Goal: Task Accomplishment & Management: Manage account settings

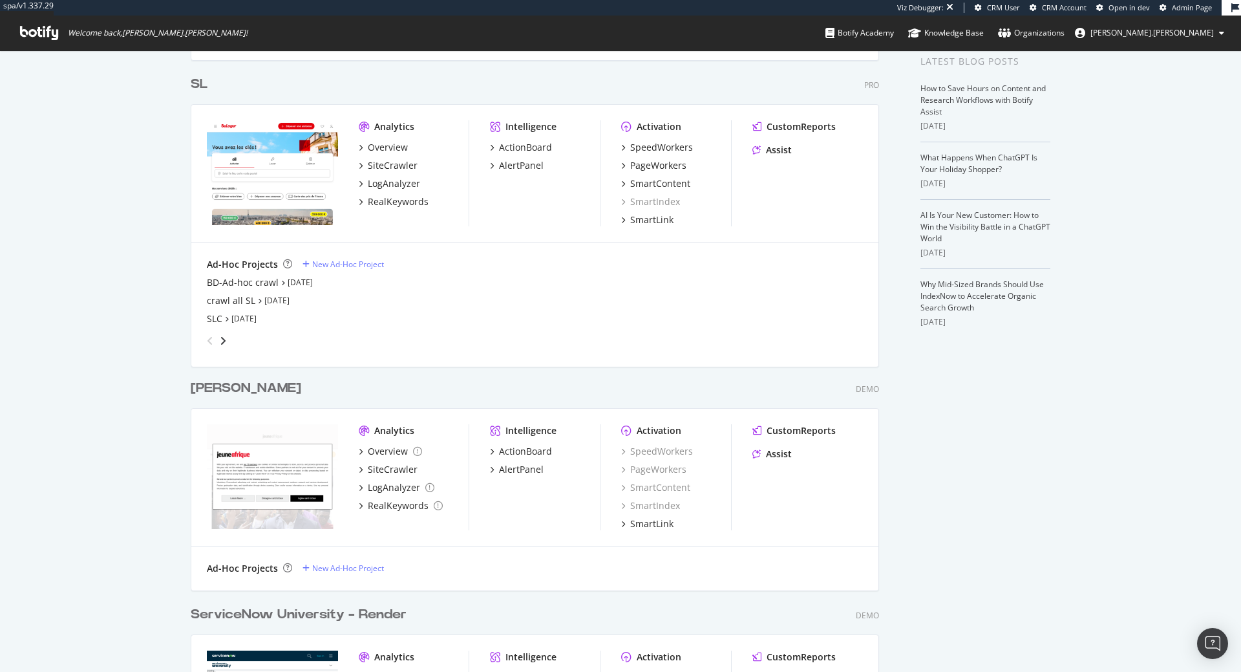
scroll to position [396, 0]
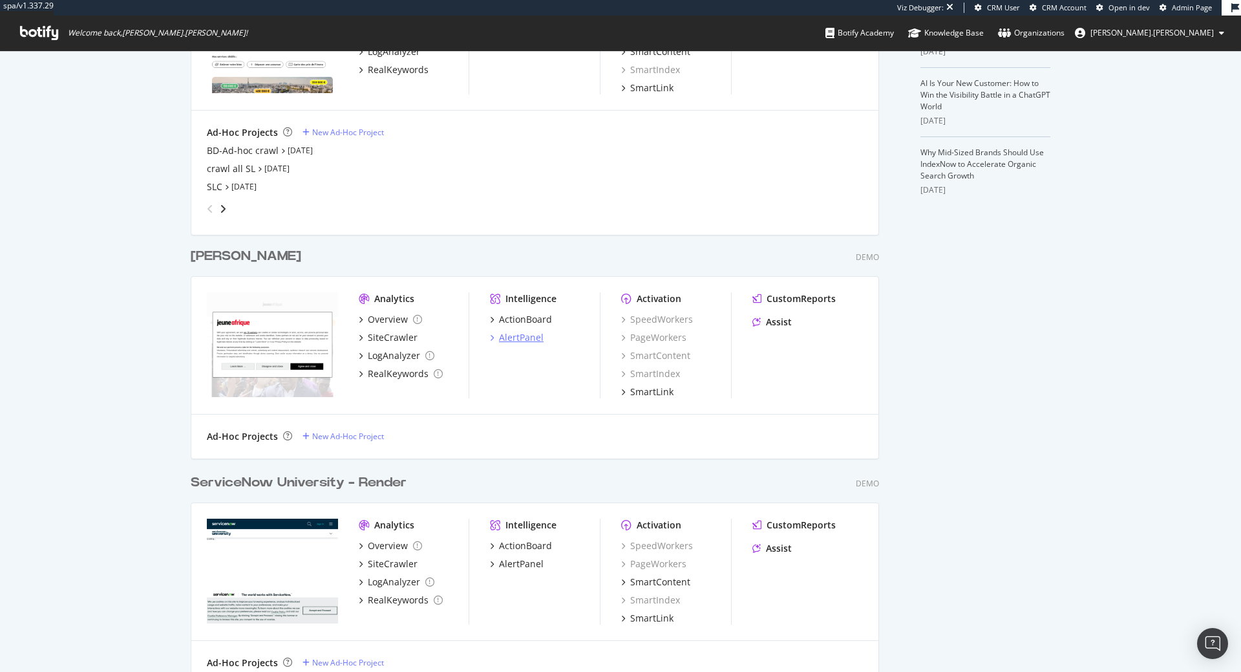
click at [520, 331] on div "AlertPanel" at bounding box center [521, 337] width 45 height 13
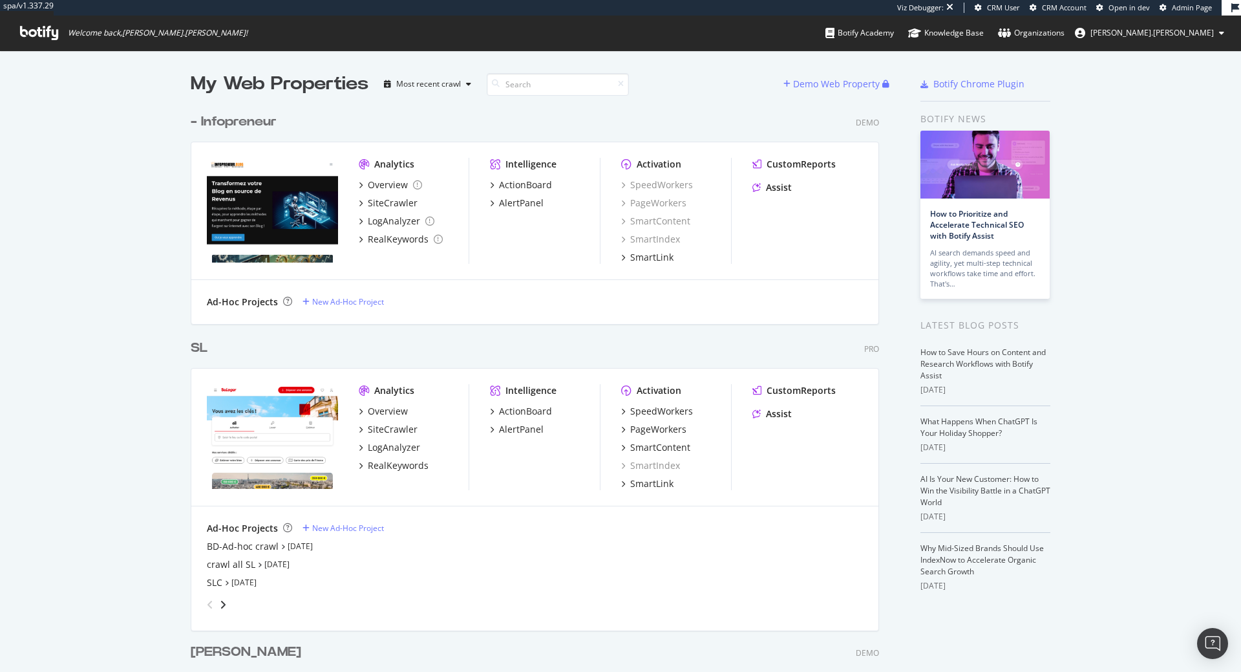
scroll to position [672, 1241]
click at [525, 407] on div "ActionBoard" at bounding box center [525, 411] width 53 height 13
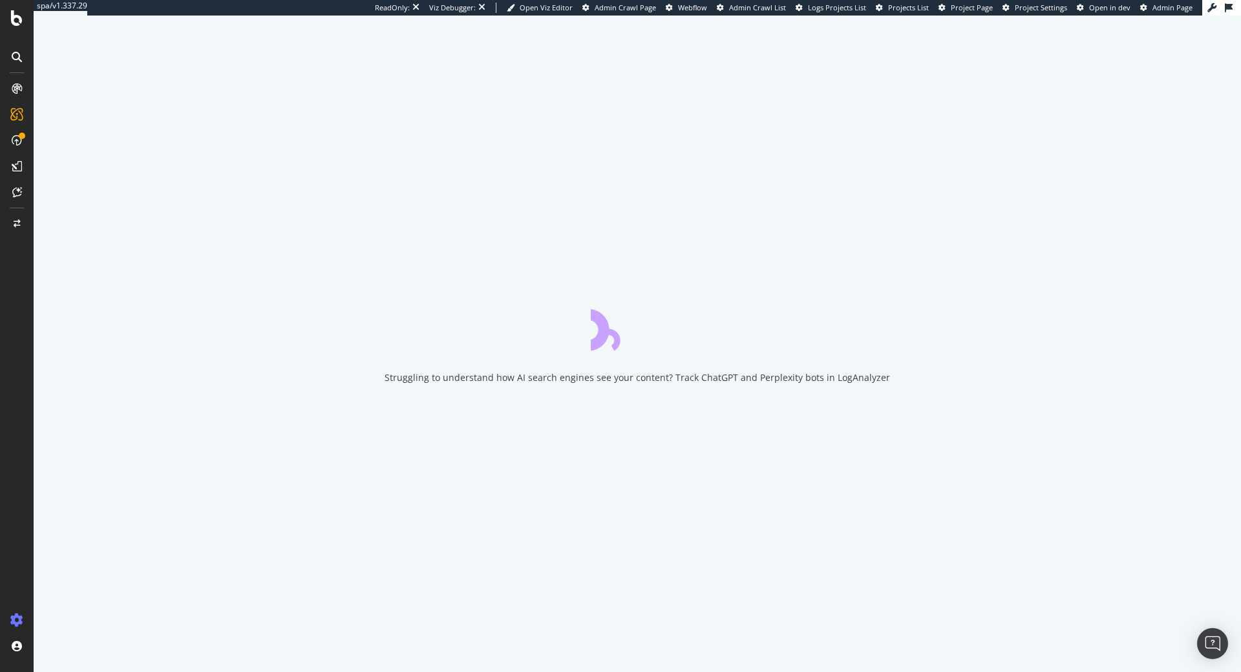
click at [17, 614] on icon at bounding box center [16, 620] width 13 height 13
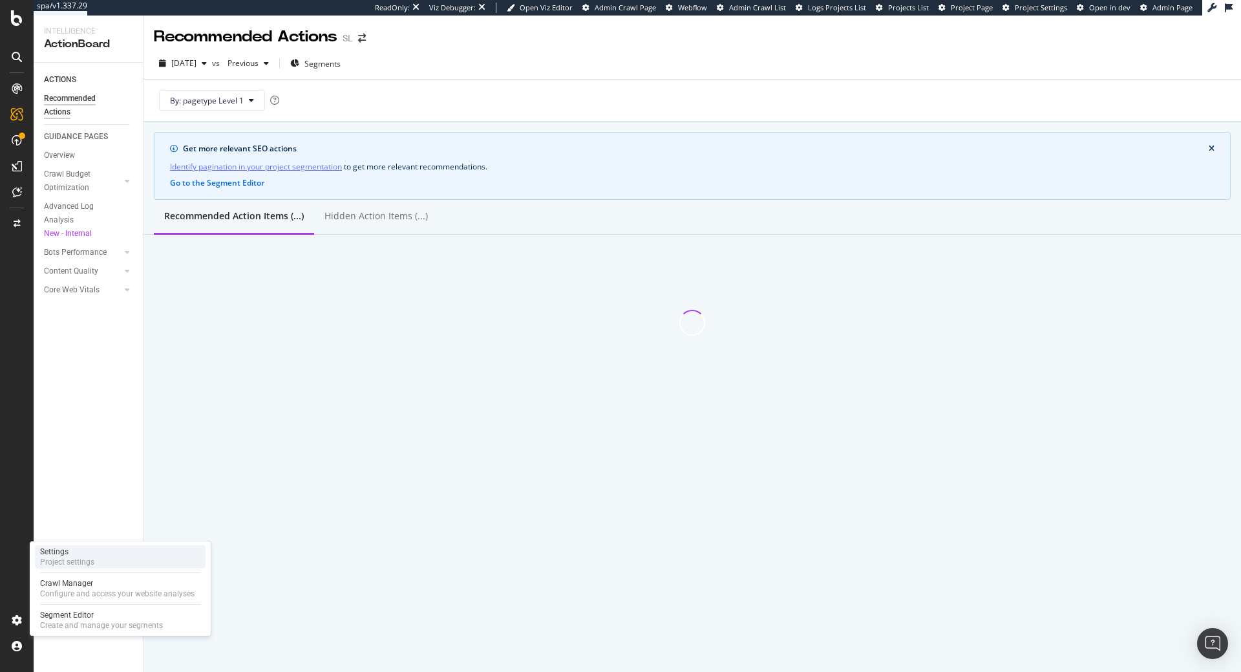
click at [80, 562] on div "Project settings" at bounding box center [67, 562] width 54 height 10
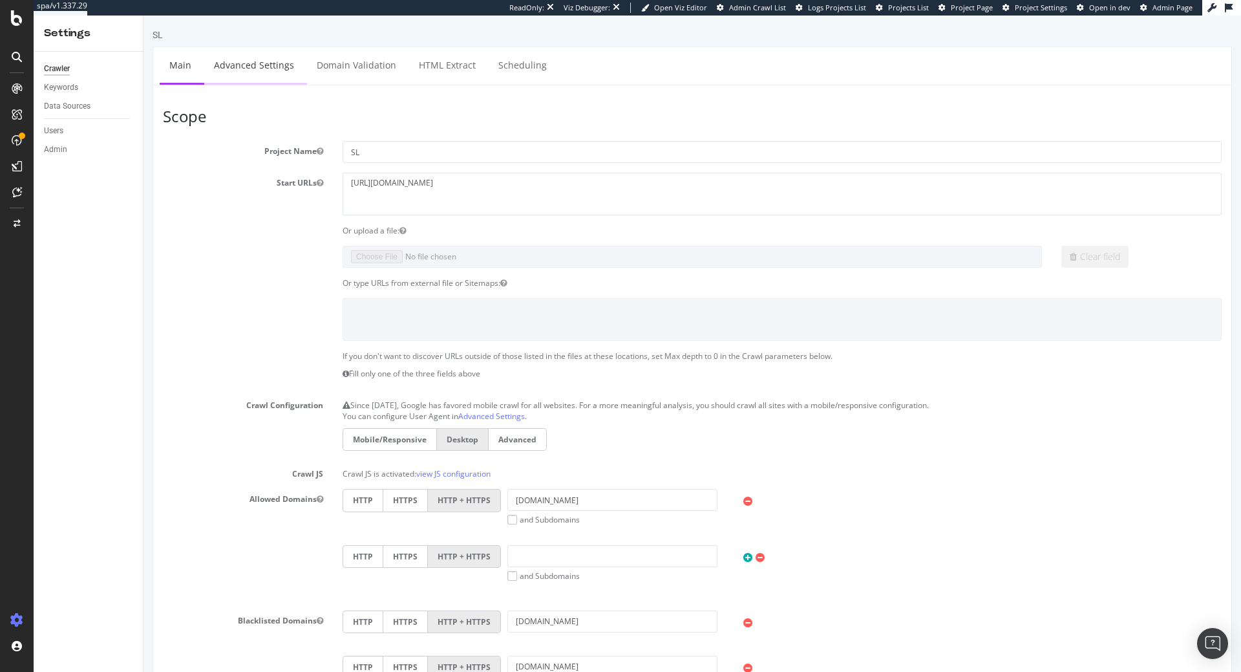
click at [267, 65] on link "Advanced Settings" at bounding box center [254, 65] width 100 height 36
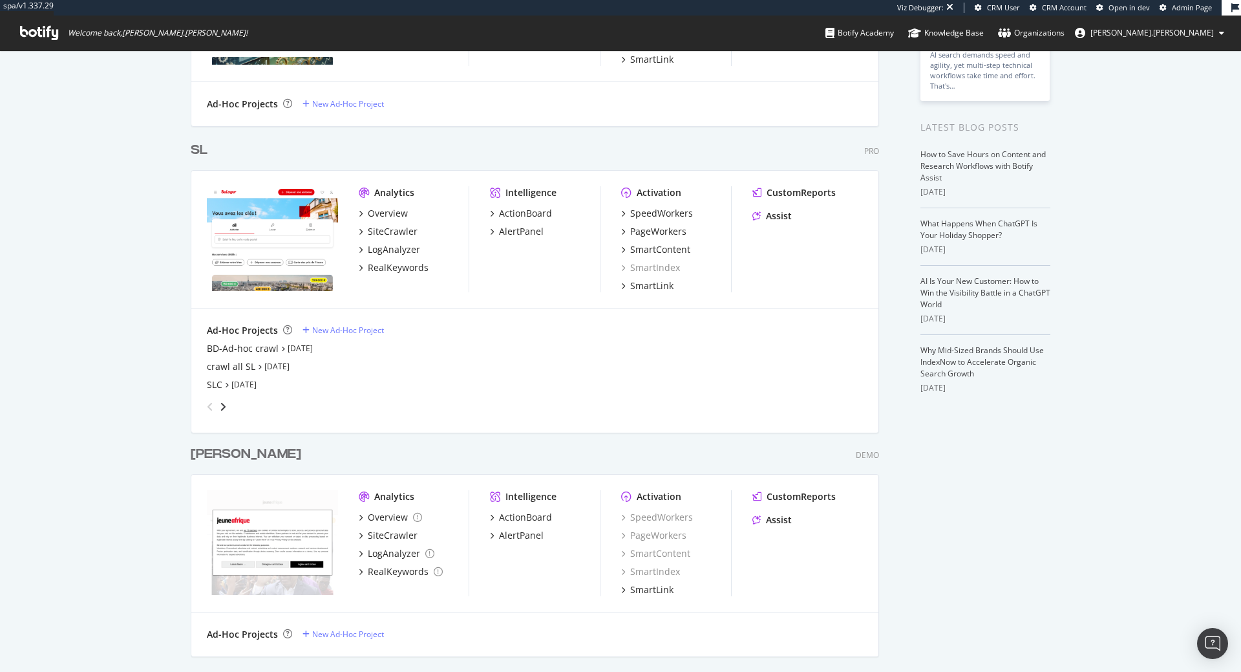
scroll to position [330, 0]
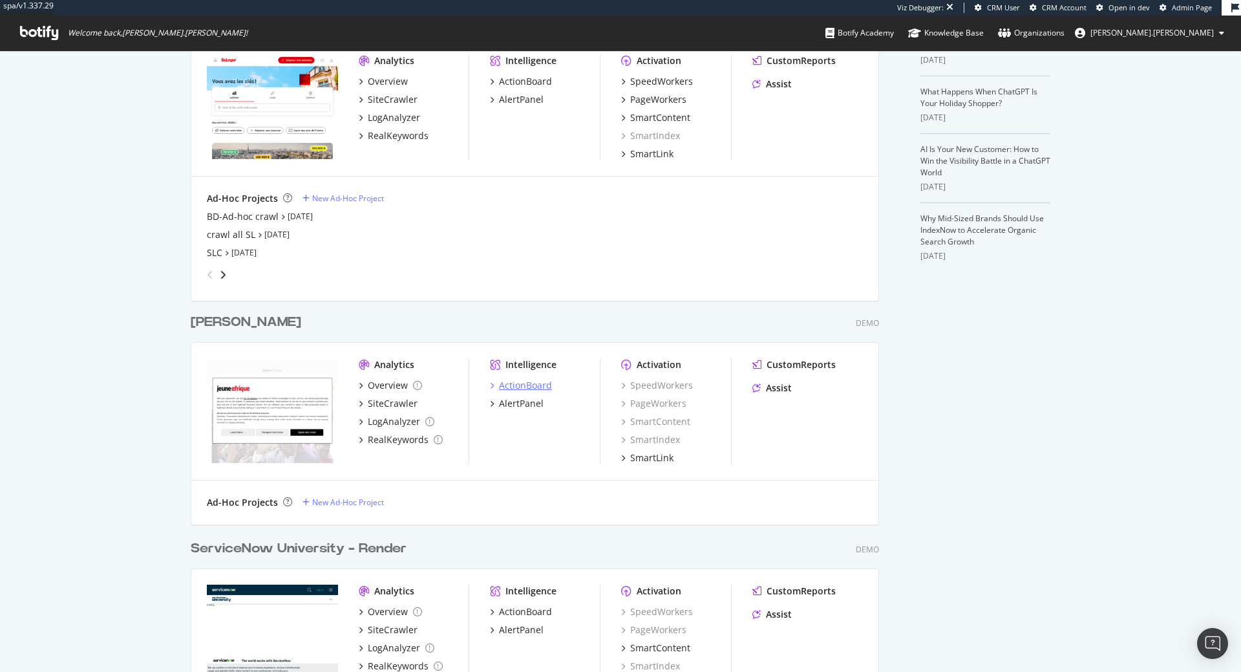
click at [527, 387] on div "ActionBoard" at bounding box center [525, 385] width 53 height 13
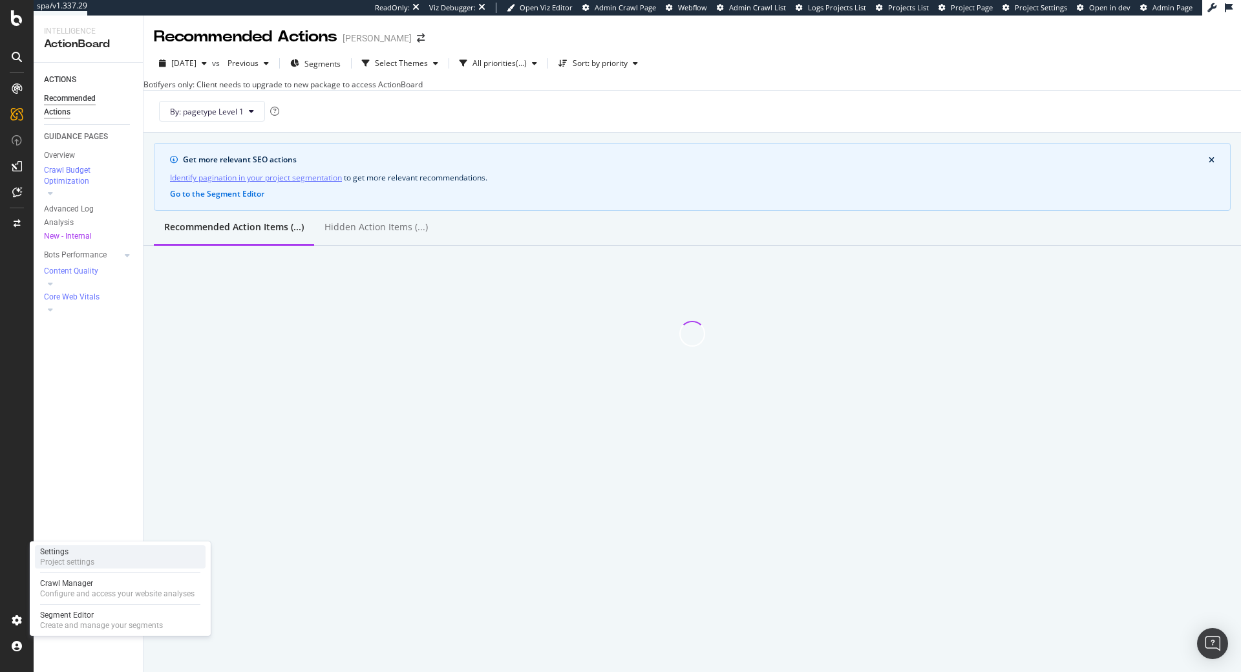
click at [72, 558] on div "Project settings" at bounding box center [67, 562] width 54 height 10
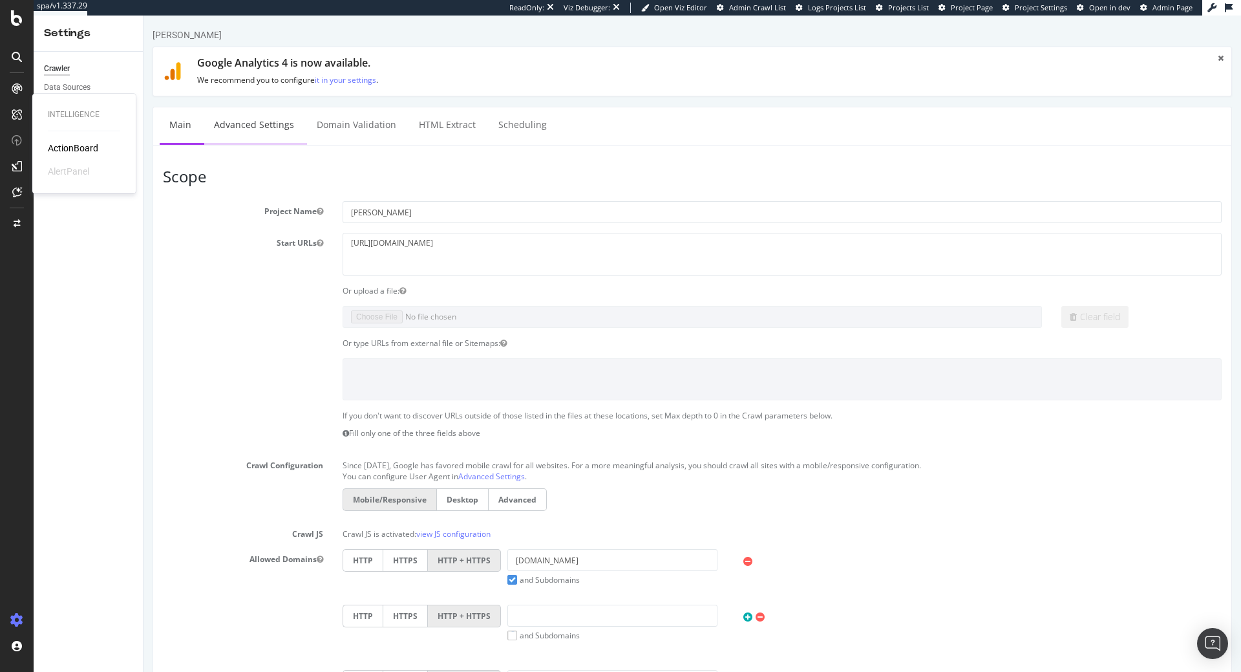
click at [279, 129] on link "Advanced Settings" at bounding box center [254, 125] width 100 height 36
